Goal: Information Seeking & Learning: Learn about a topic

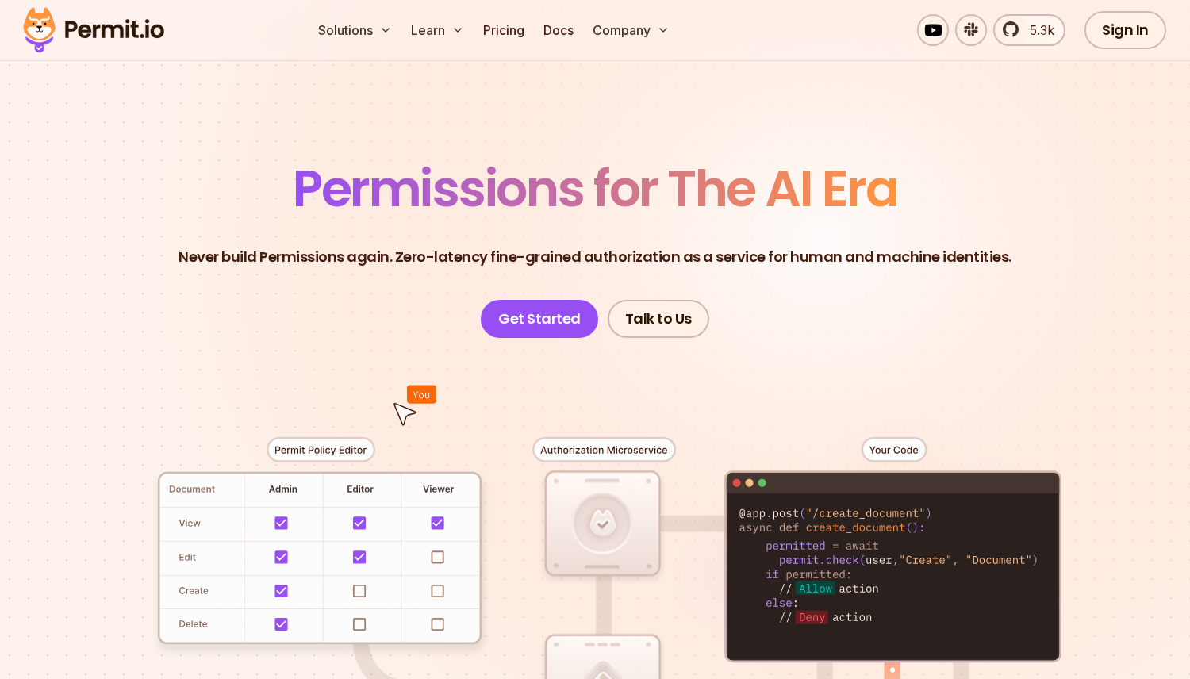
scroll to position [58, 0]
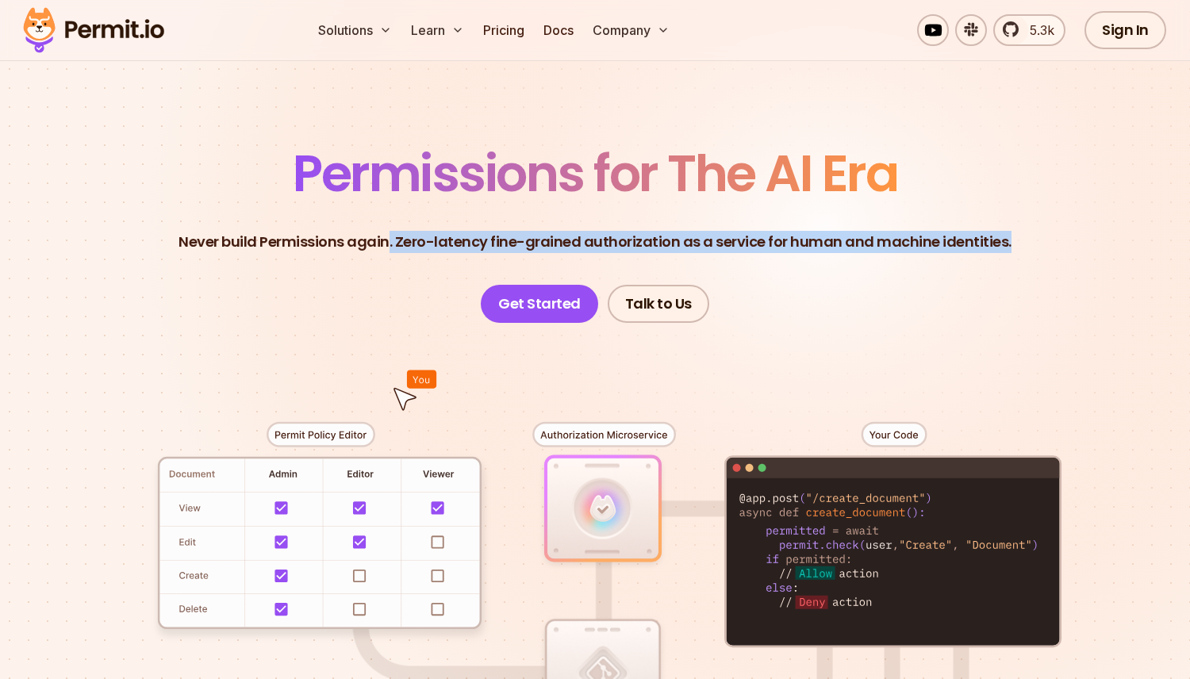
drag, startPoint x: 162, startPoint y: 261, endPoint x: 374, endPoint y: 240, distance: 212.8
click at [381, 241] on header "Permissions for The AI Era Never build Permissions again. Zero-latency fine-gra…" at bounding box center [595, 235] width 1110 height 174
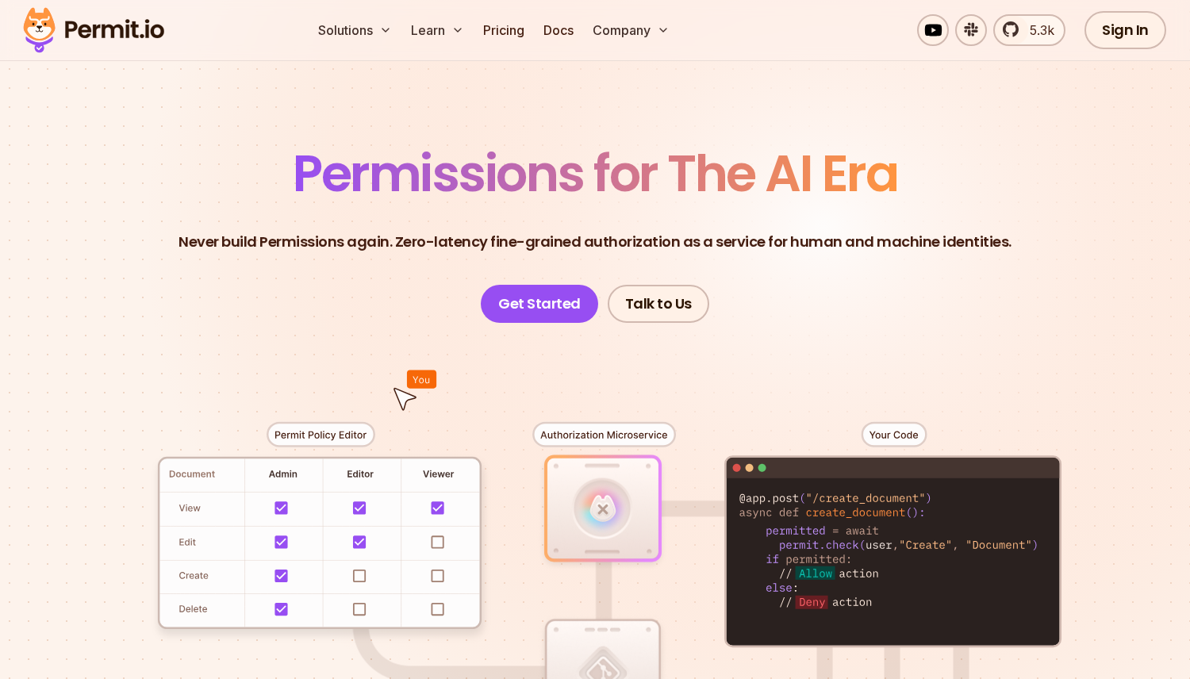
click at [473, 230] on header "Permissions for The AI Era Never build Permissions again. Zero-latency fine-gra…" at bounding box center [595, 235] width 1110 height 174
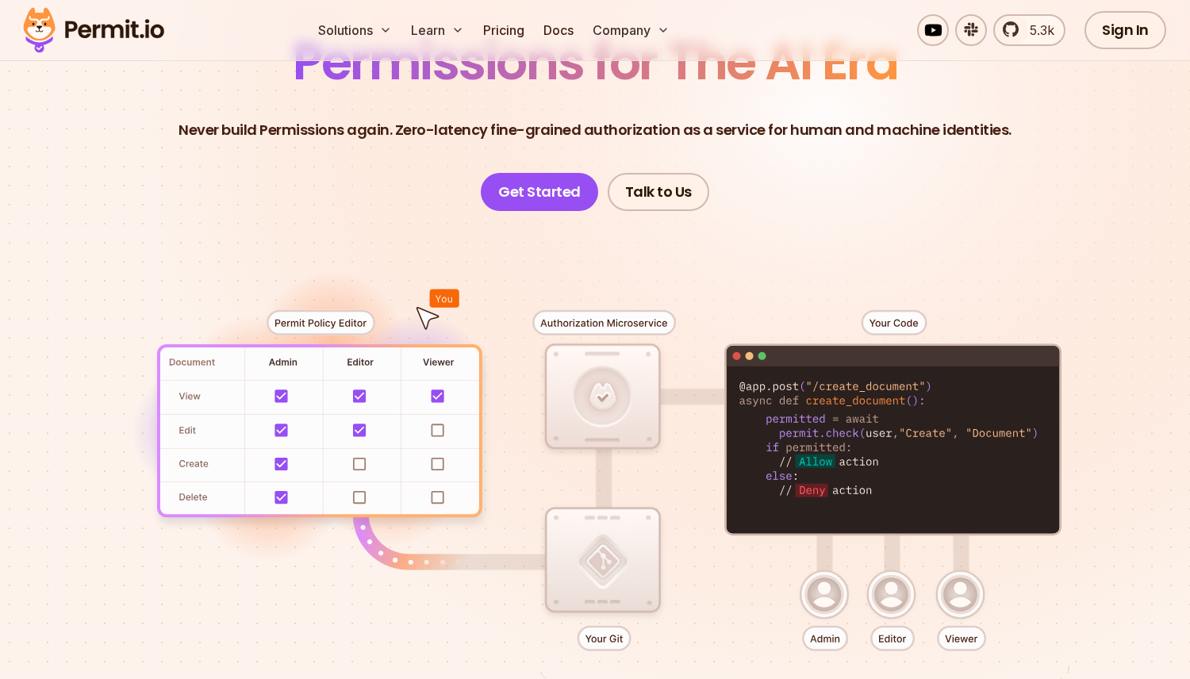
scroll to position [158, 0]
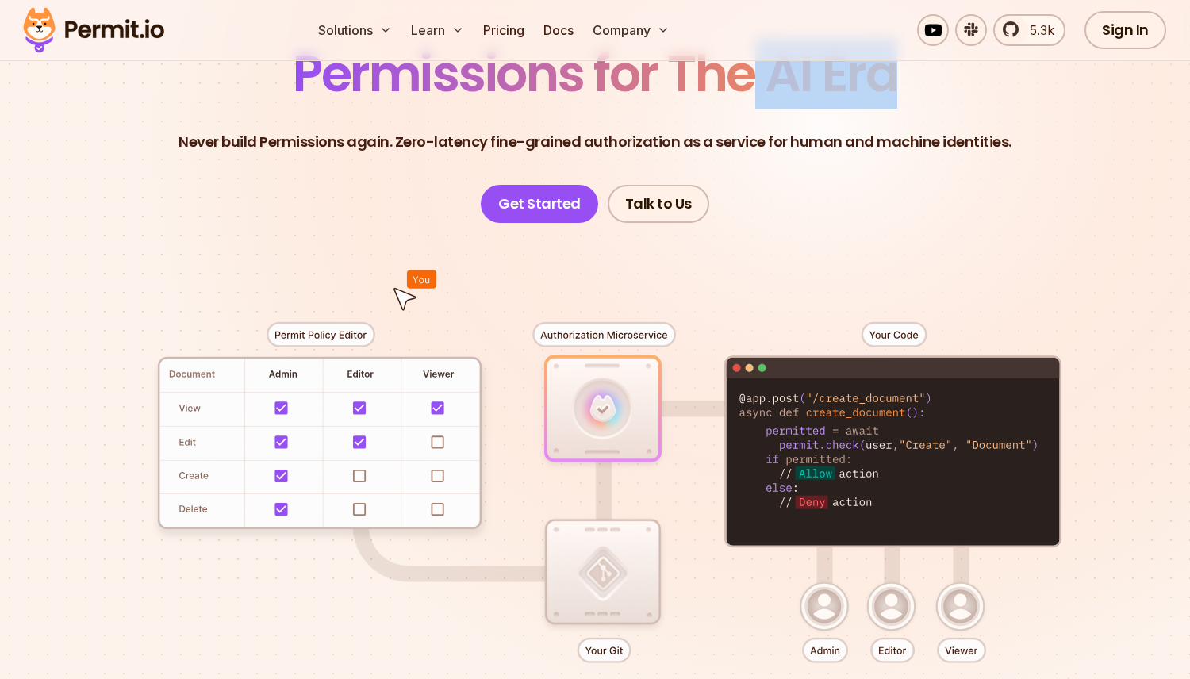
drag, startPoint x: 759, startPoint y: 81, endPoint x: 890, endPoint y: 81, distance: 130.9
click at [890, 81] on span "Permissions for The AI Era" at bounding box center [595, 73] width 604 height 71
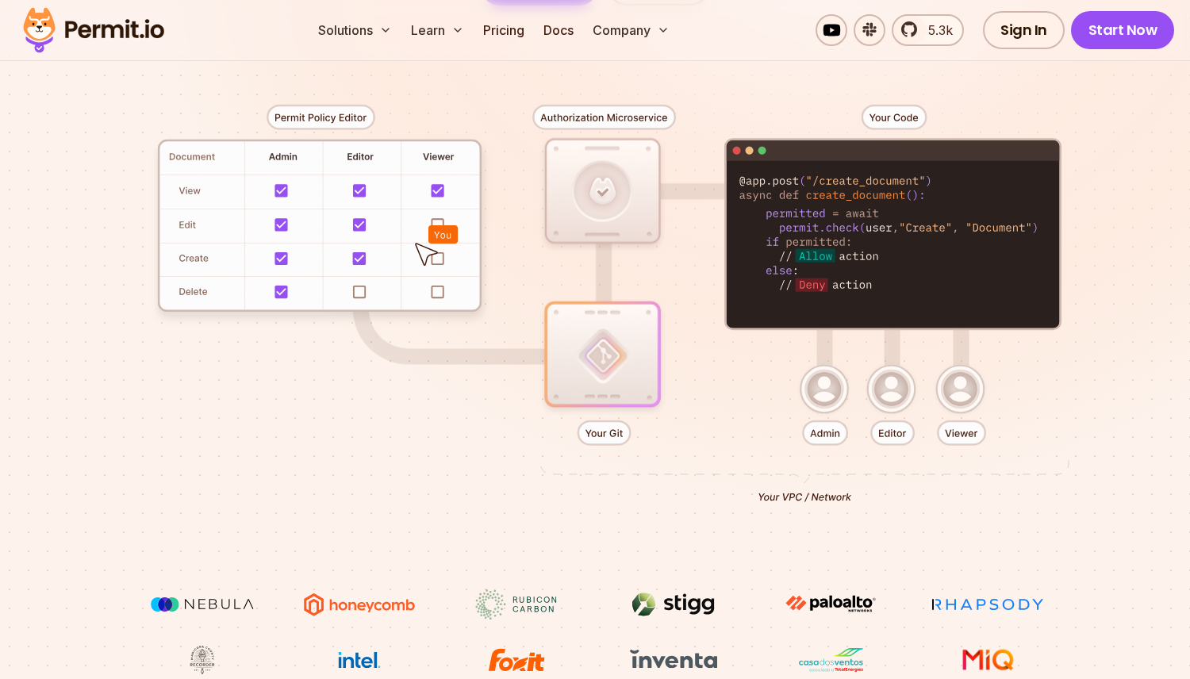
scroll to position [376, 0]
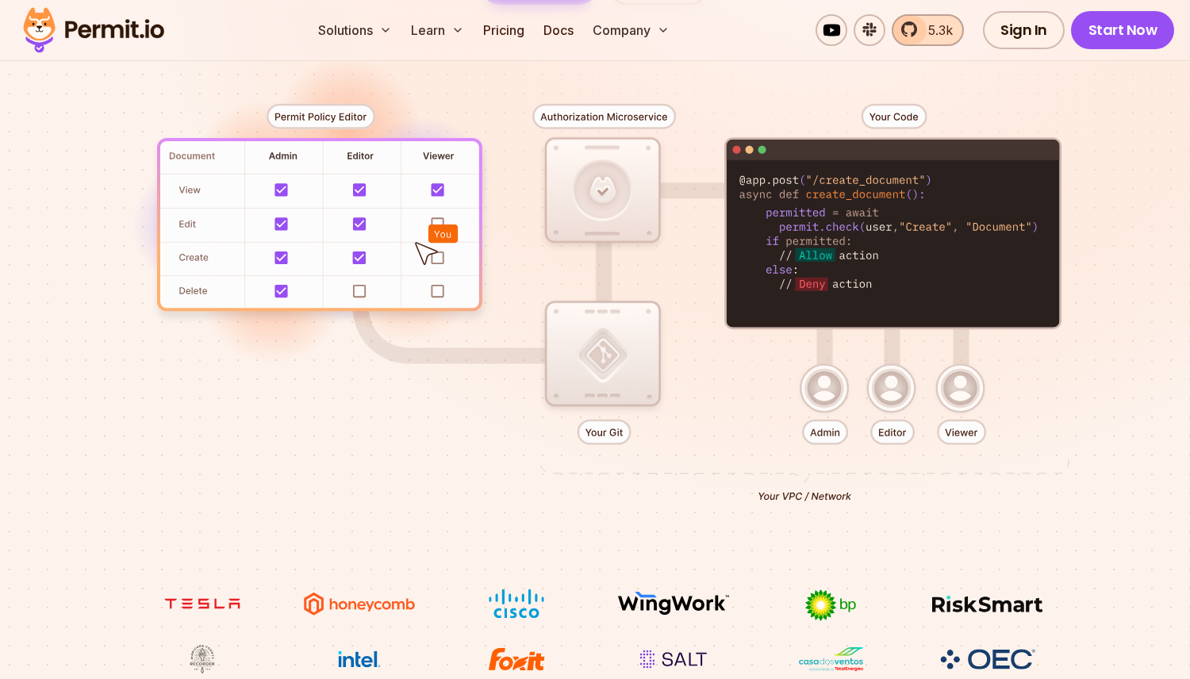
click at [922, 33] on span "5.3k" at bounding box center [935, 30] width 34 height 19
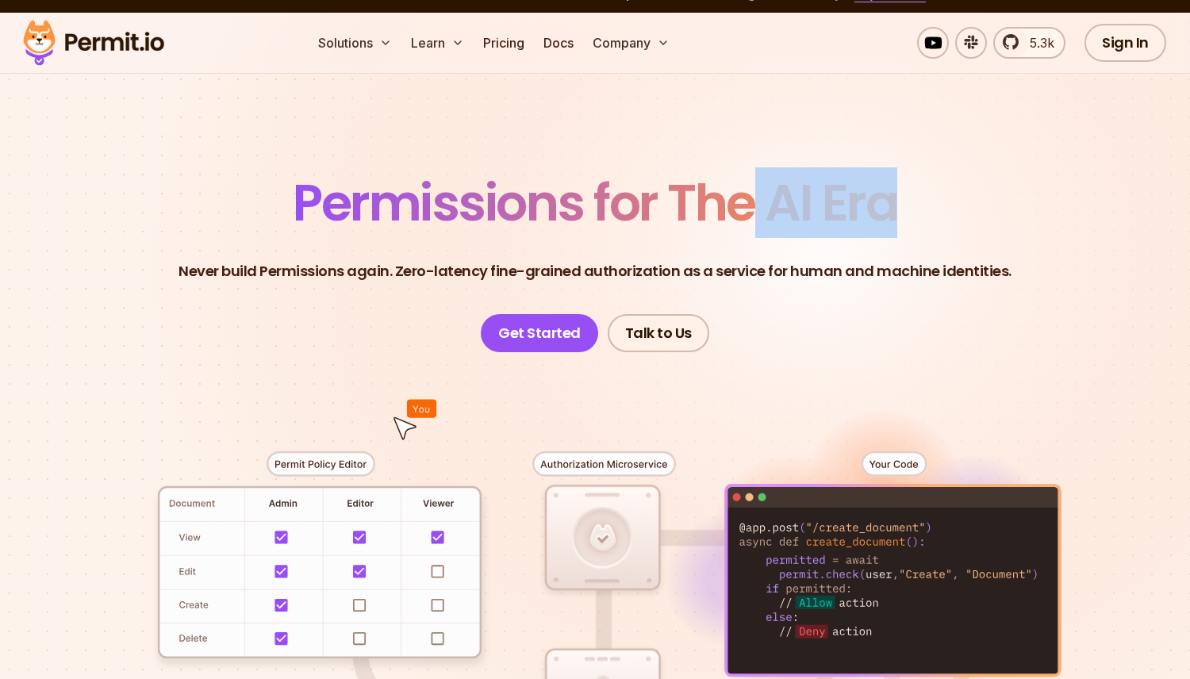
scroll to position [0, 0]
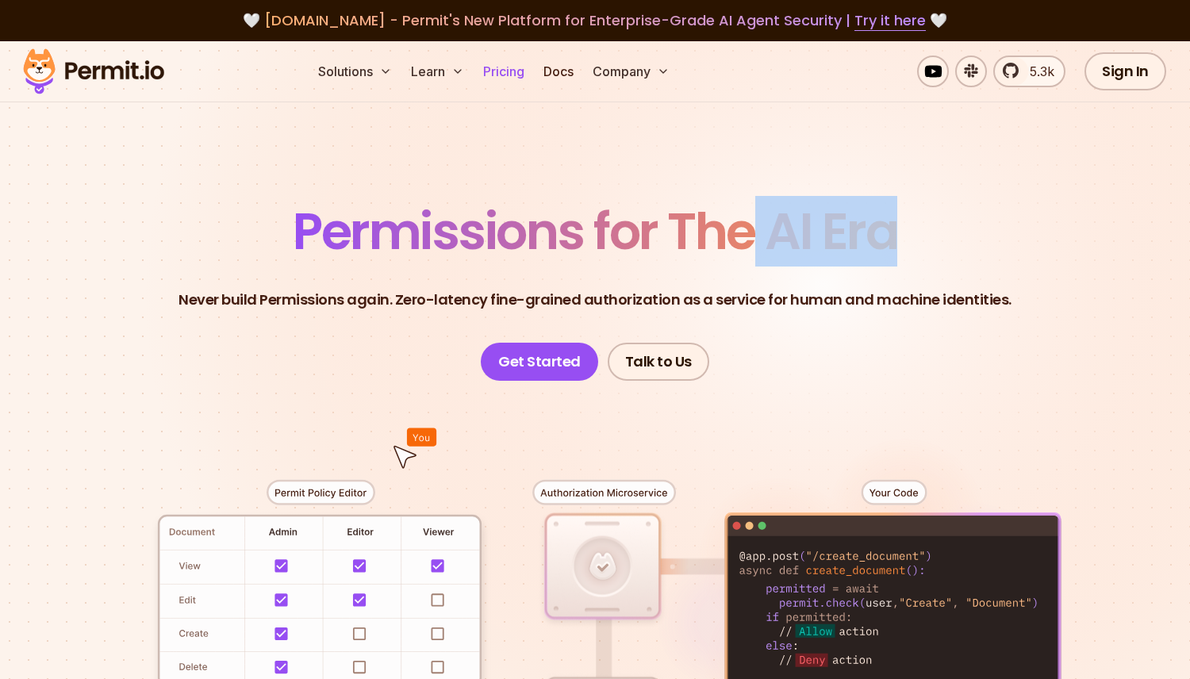
click at [505, 66] on link "Pricing" at bounding box center [504, 72] width 54 height 32
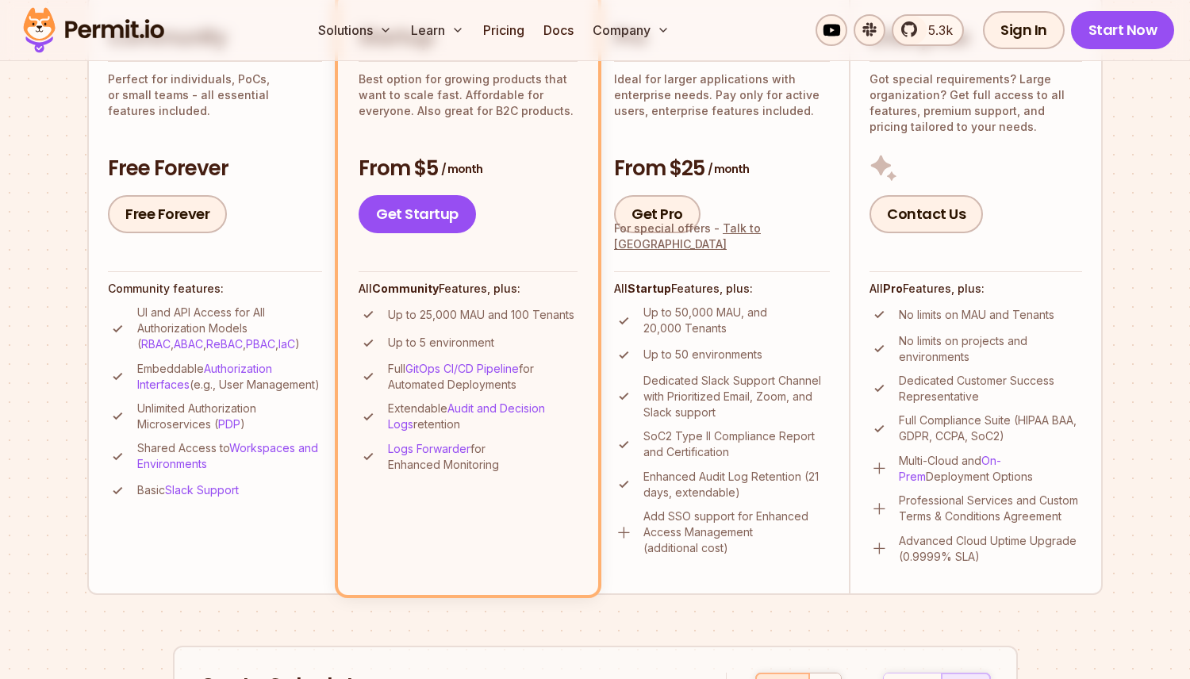
scroll to position [438, 0]
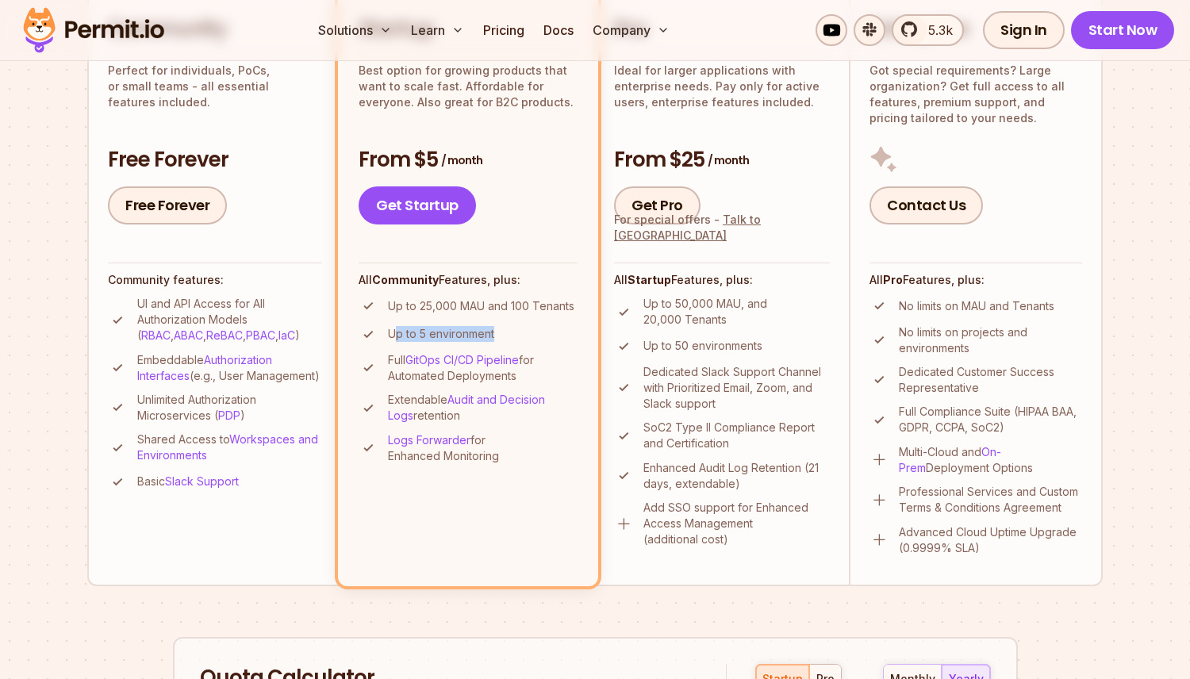
drag, startPoint x: 396, startPoint y: 331, endPoint x: 501, endPoint y: 330, distance: 105.5
click at [500, 330] on li "Up to 5 environment" at bounding box center [468, 334] width 219 height 20
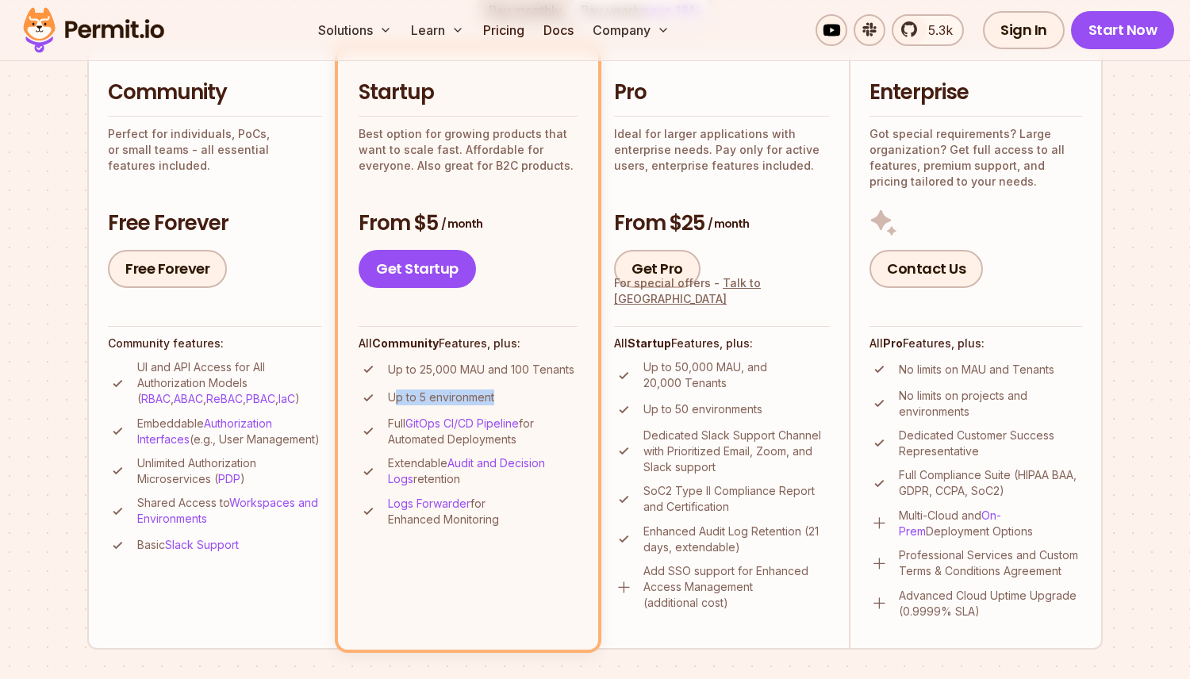
scroll to position [480, 0]
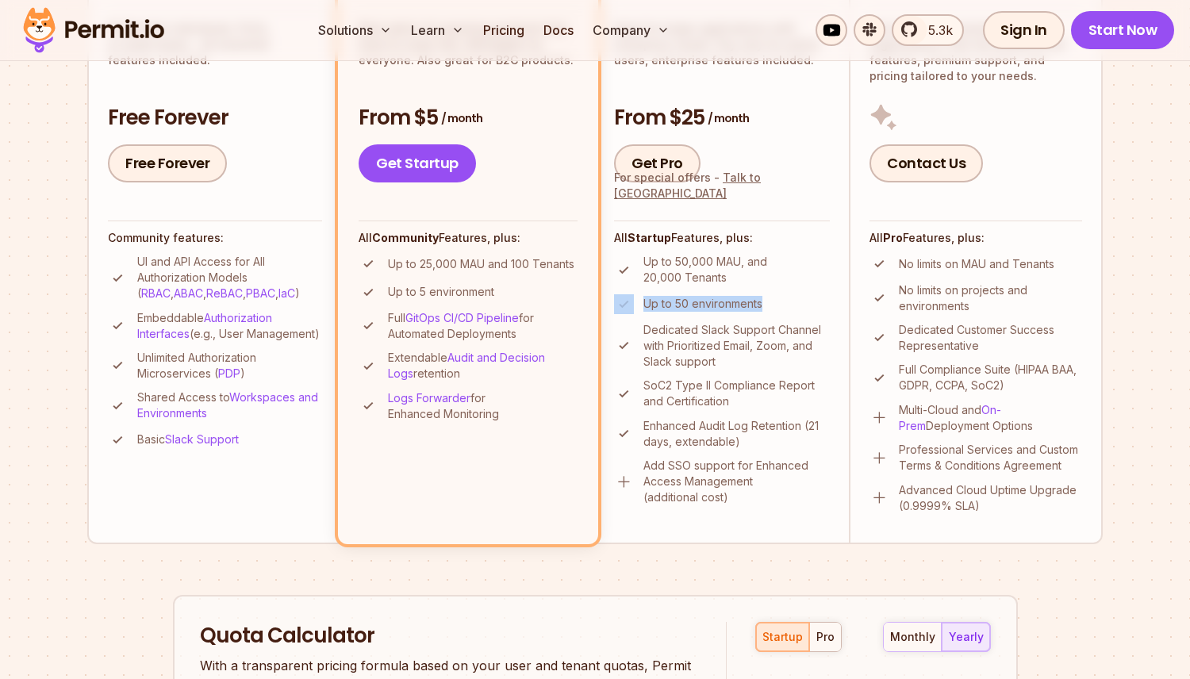
drag, startPoint x: 792, startPoint y: 302, endPoint x: 636, endPoint y: 301, distance: 155.5
click at [636, 301] on li "Up to 50 environments" at bounding box center [722, 304] width 216 height 20
drag, startPoint x: 516, startPoint y: 286, endPoint x: 414, endPoint y: 290, distance: 101.6
click at [414, 290] on li "Up to 5 environment" at bounding box center [468, 292] width 219 height 20
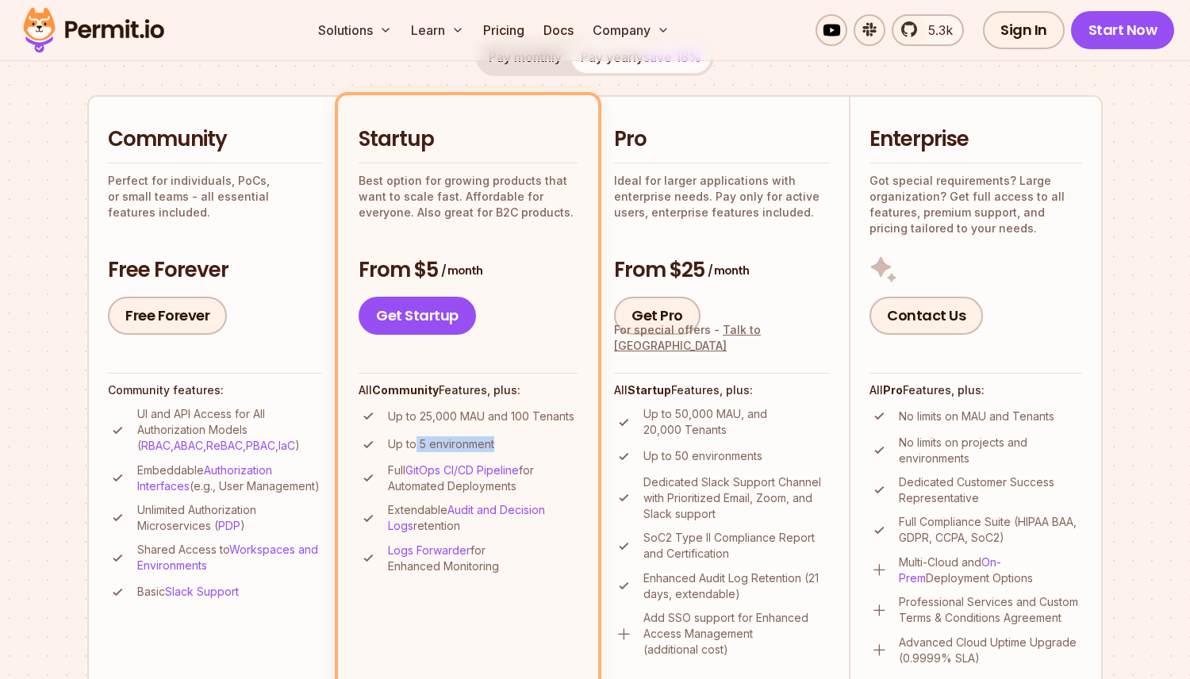
scroll to position [244, 0]
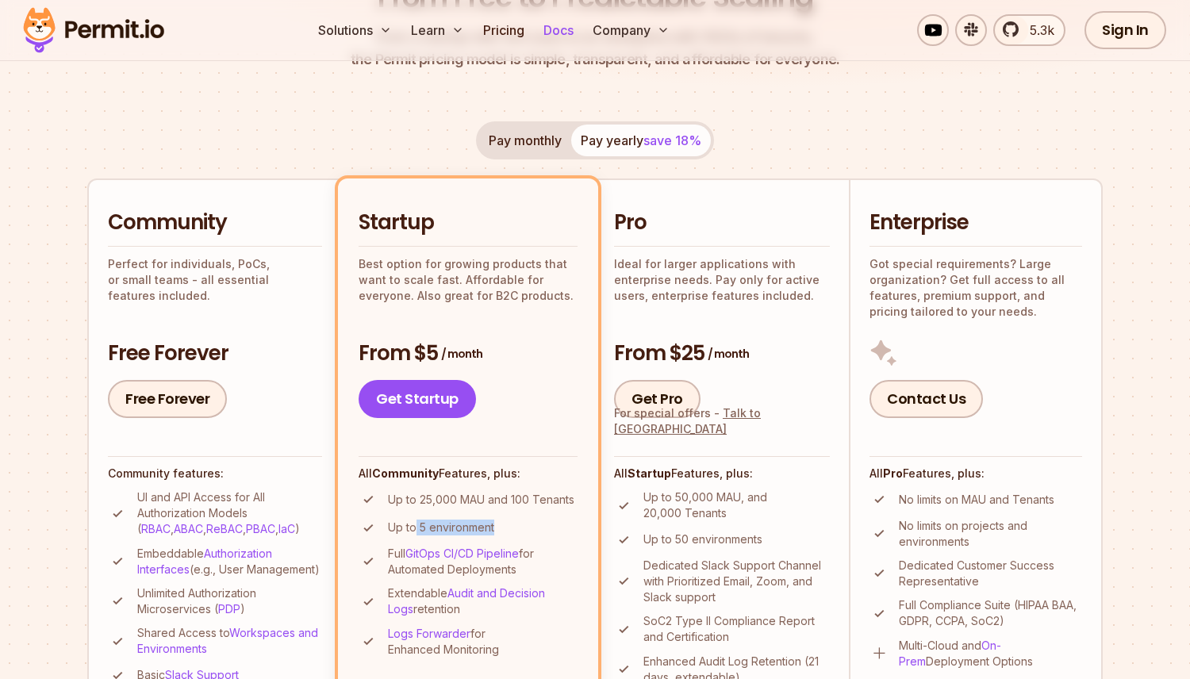
click at [566, 27] on link "Docs" at bounding box center [558, 30] width 43 height 32
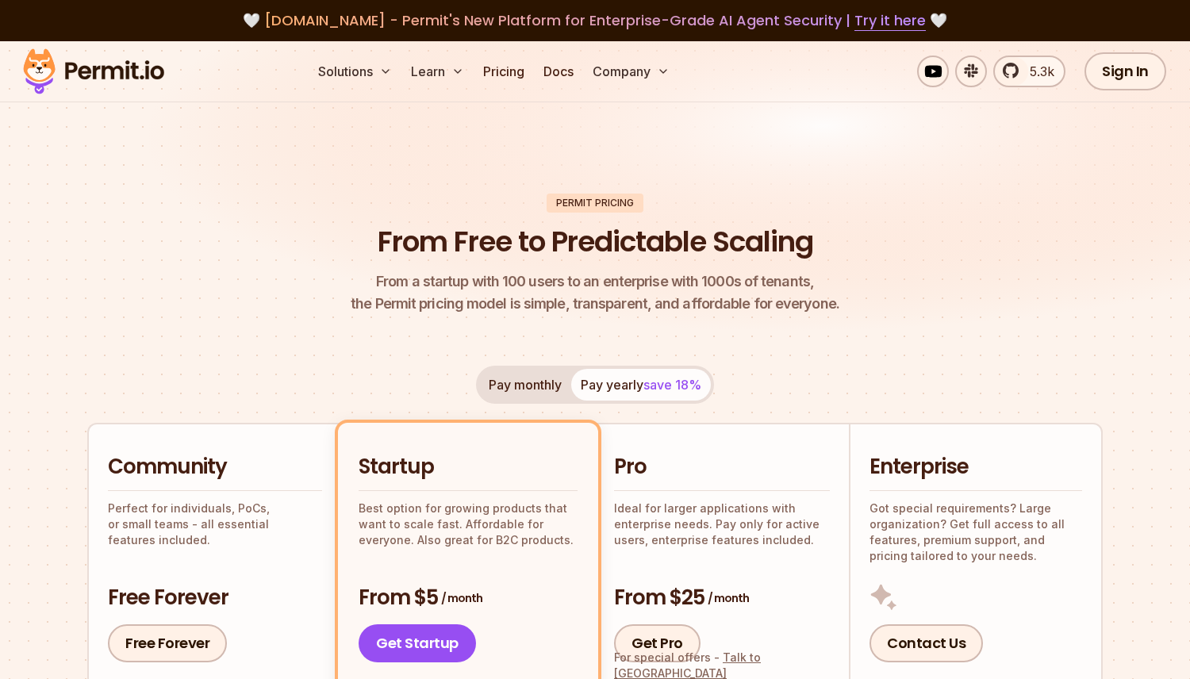
click at [84, 67] on img at bounding box center [93, 71] width 155 height 54
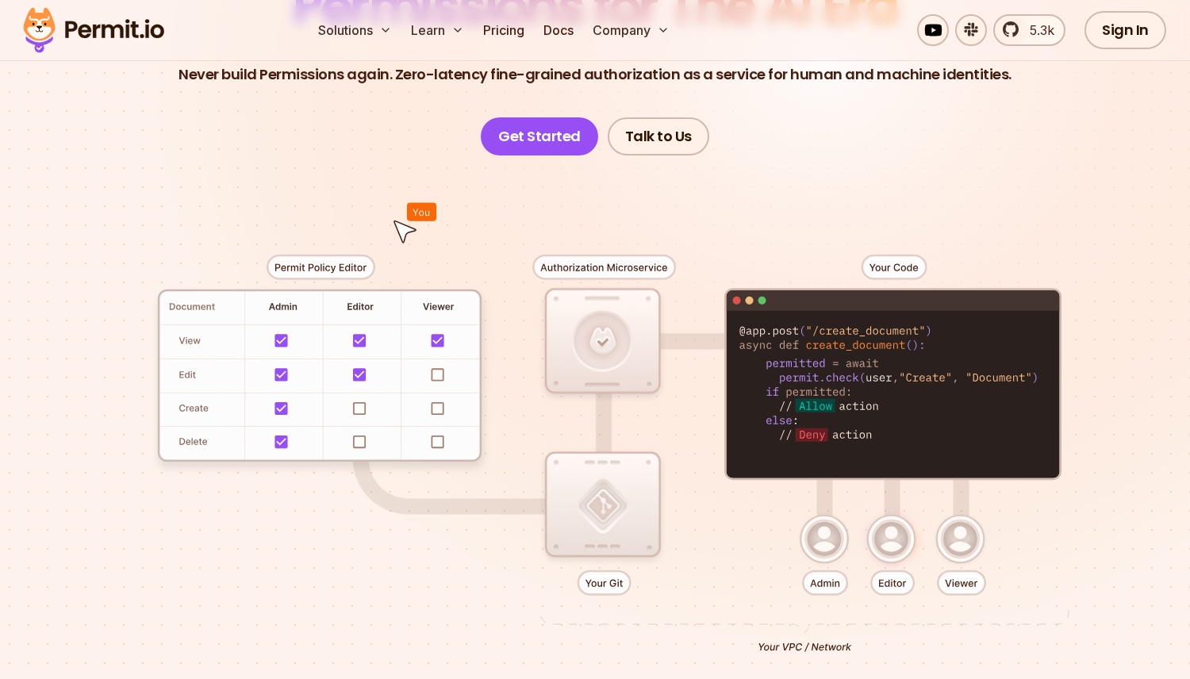
scroll to position [226, 0]
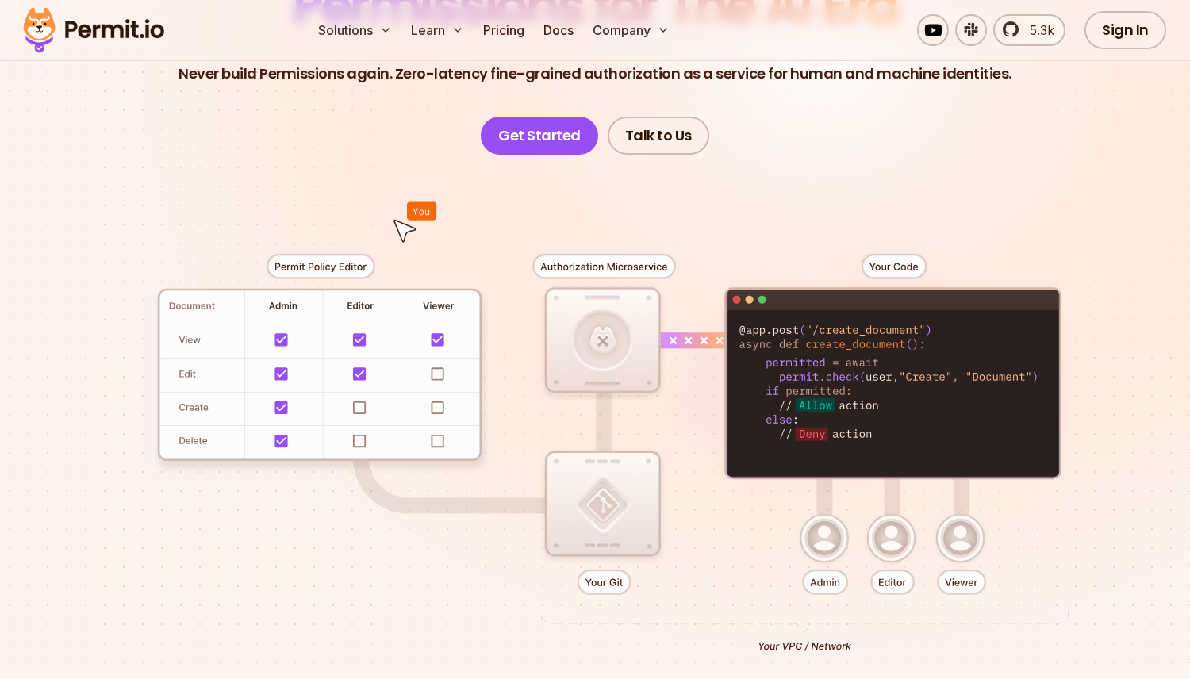
drag, startPoint x: 761, startPoint y: 360, endPoint x: 945, endPoint y: 383, distance: 186.2
click at [946, 382] on div at bounding box center [595, 447] width 1110 height 584
click at [880, 381] on div at bounding box center [595, 447] width 1110 height 584
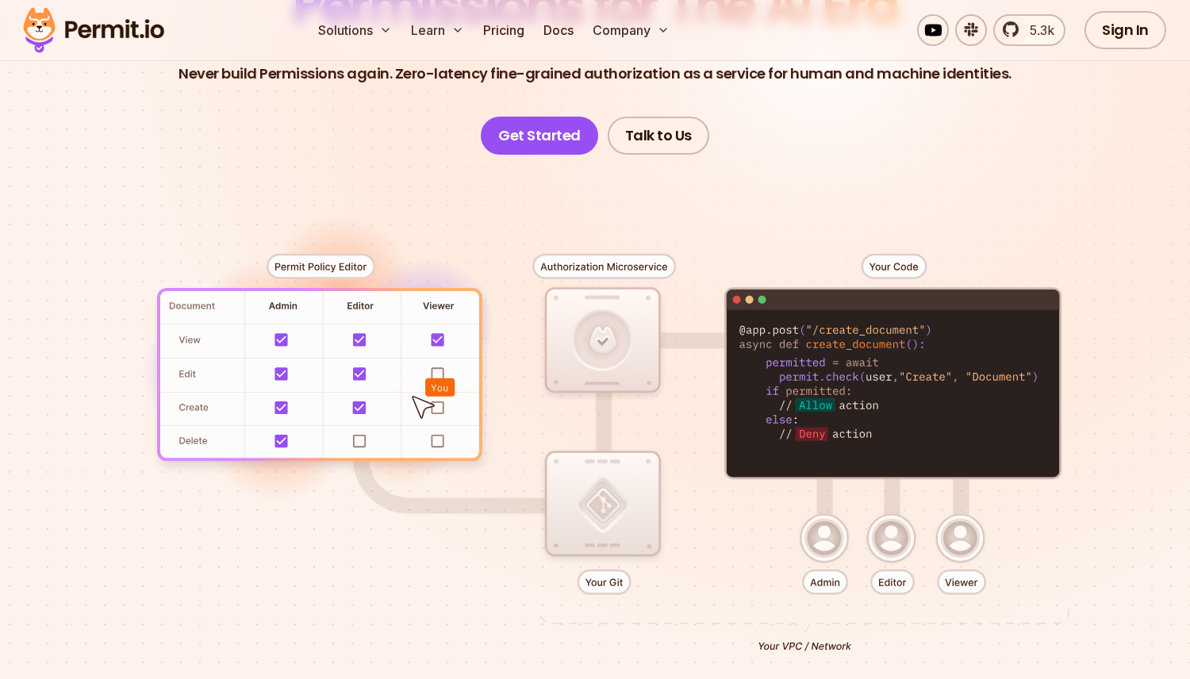
click at [920, 374] on div at bounding box center [595, 447] width 1110 height 584
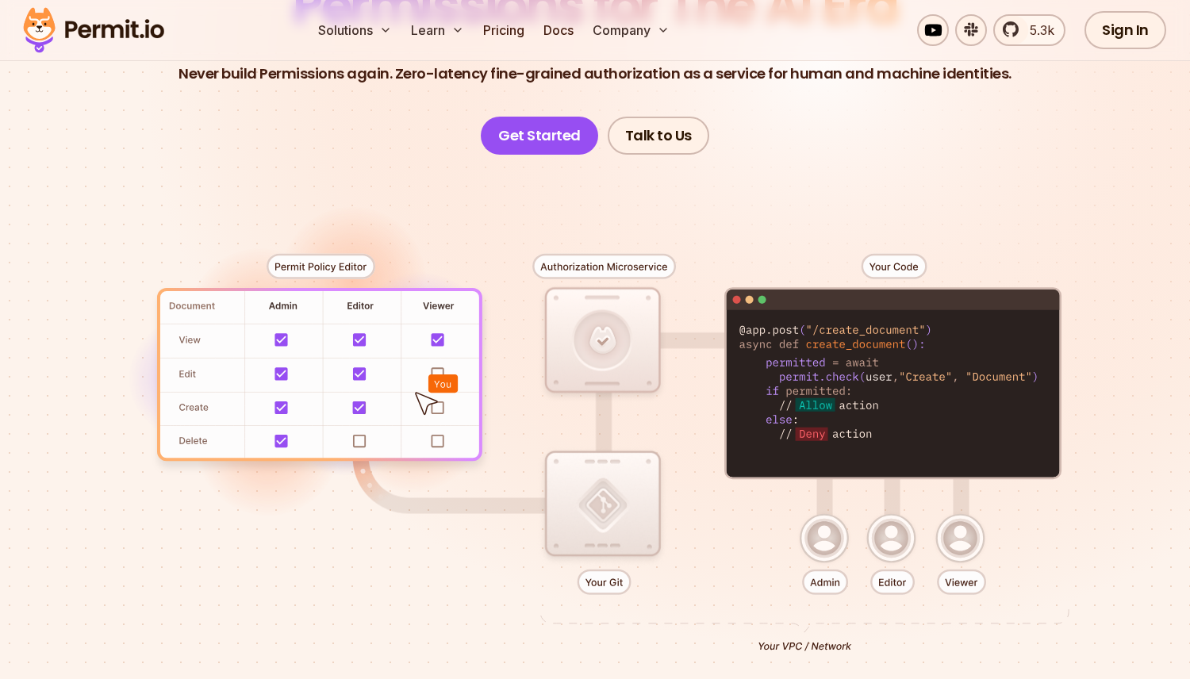
click at [1008, 386] on div at bounding box center [595, 447] width 1110 height 584
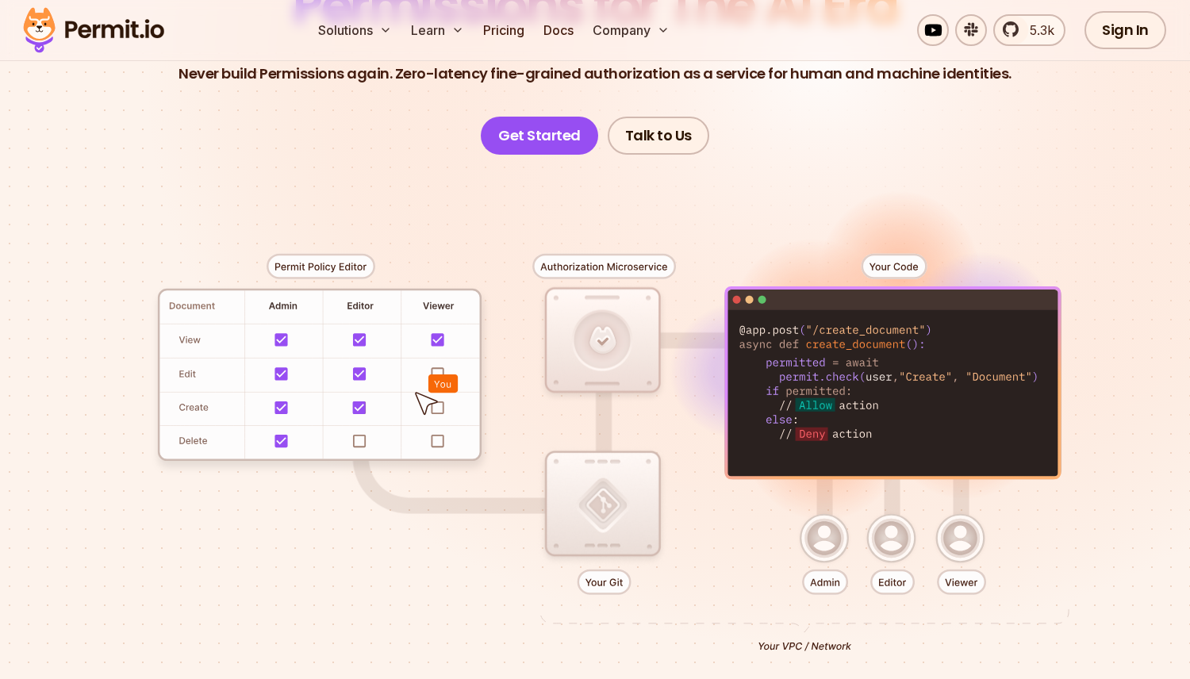
click at [926, 378] on div at bounding box center [595, 447] width 1110 height 584
click at [995, 377] on div at bounding box center [595, 447] width 1110 height 584
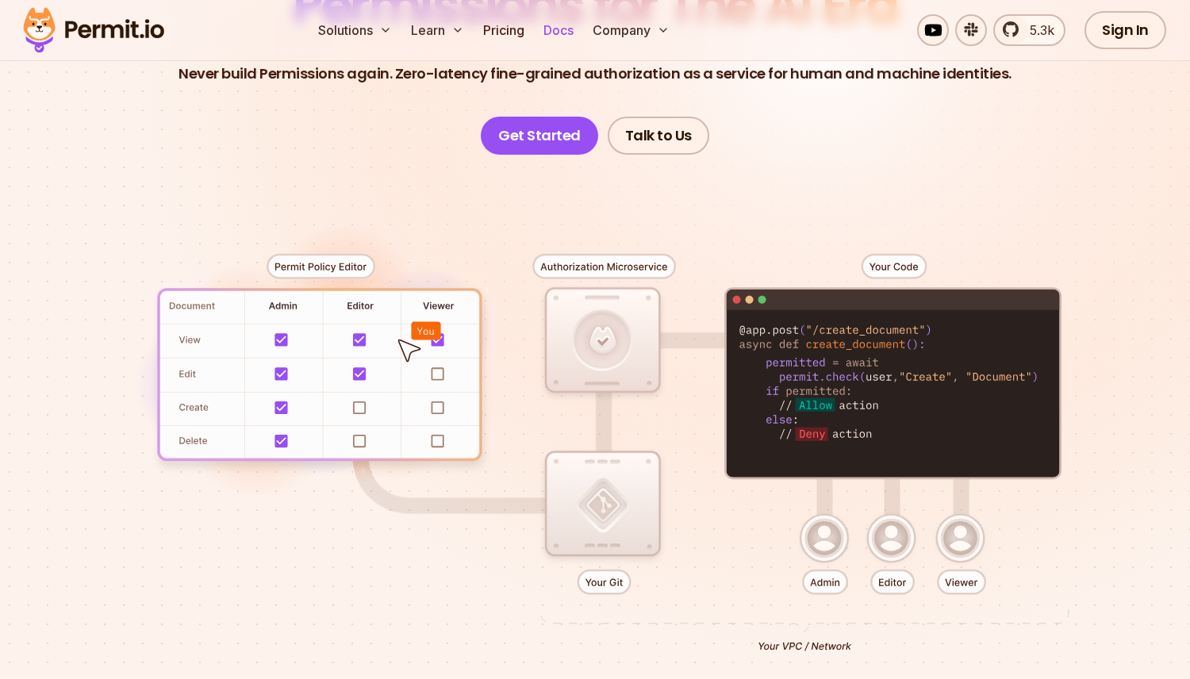
click at [555, 44] on link "Docs" at bounding box center [558, 30] width 43 height 32
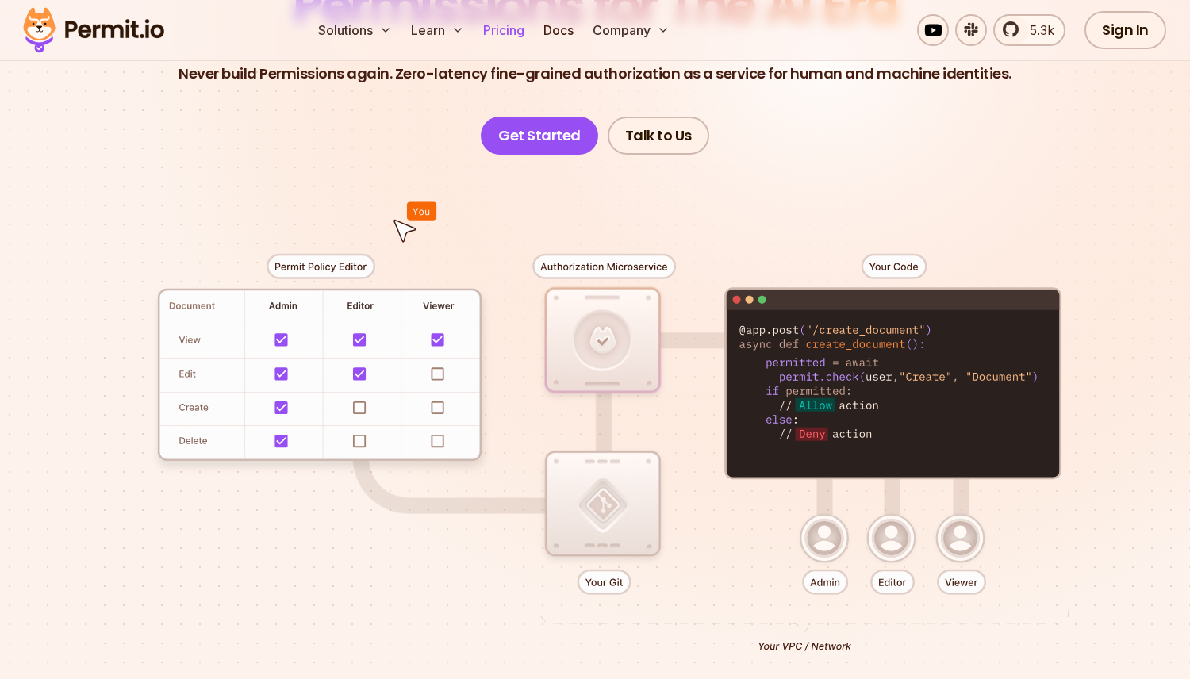
click at [523, 20] on link "Pricing" at bounding box center [504, 30] width 54 height 32
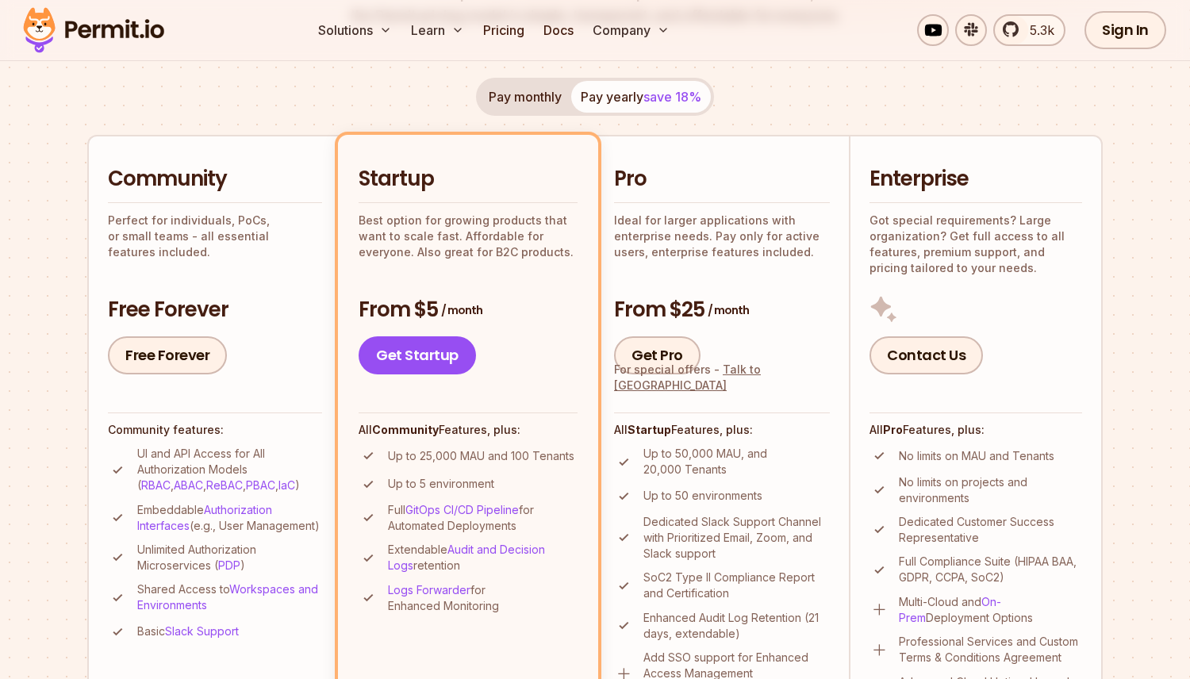
scroll to position [289, 0]
click at [815, 92] on div "Pay monthly Pay yearly save 18% Community Perfect for individuals, PoCs, or sma…" at bounding box center [594, 406] width 1015 height 658
